Goal: Use online tool/utility

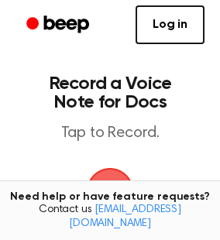
click at [17, 45] on div "Log in Create Account" at bounding box center [110, 25] width 220 height 50
click at [62, 33] on icon "Beep" at bounding box center [66, 23] width 45 height 17
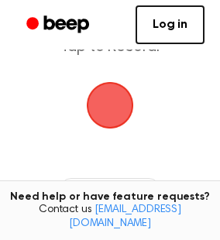
click at [77, 57] on header "Record a Voice Note for Docs Tap to Record." at bounding box center [110, 22] width 164 height 69
click at [62, 36] on icon "Beep" at bounding box center [59, 24] width 66 height 22
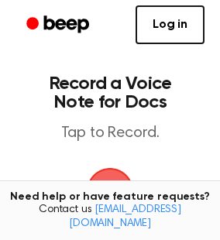
scroll to position [86, 0]
